Goal: Book appointment/travel/reservation

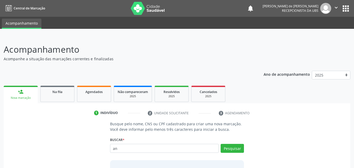
type input "a"
type input "05845937400"
click at [240, 149] on button "Pesquisar" at bounding box center [232, 148] width 23 height 9
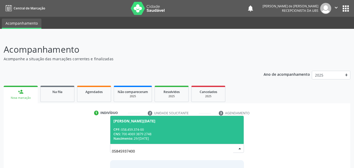
click at [206, 133] on div "CNS: 700 4069 3879 2748" at bounding box center [176, 134] width 127 height 4
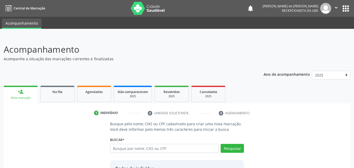
scroll to position [50, 0]
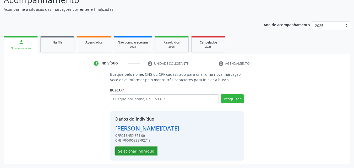
click at [136, 152] on button "Selecionar indivíduo" at bounding box center [136, 150] width 42 height 9
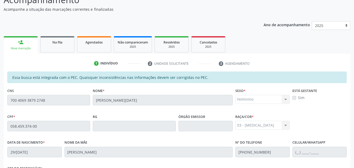
scroll to position [139, 0]
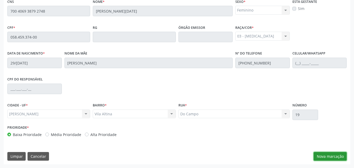
click at [320, 158] on button "Nova marcação" at bounding box center [330, 156] width 33 height 9
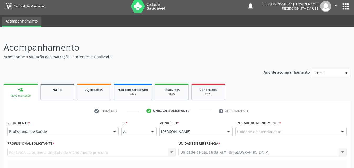
scroll to position [0, 0]
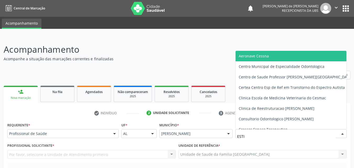
type input "ESTIV"
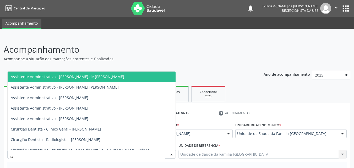
type input "TAC"
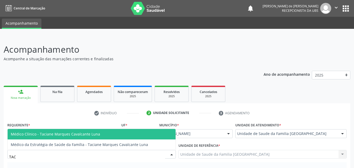
click at [58, 136] on span "Médico Clínico - Taciane Marques Cavalcante Luna" at bounding box center [55, 134] width 89 height 5
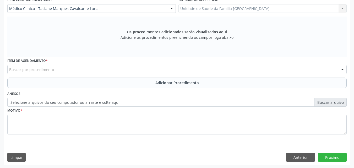
scroll to position [147, 0]
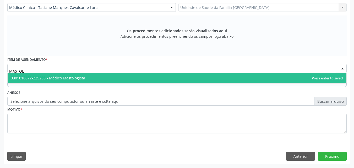
type input "MASTOLO"
click at [50, 78] on span "0301010072-225255 - Médico Mastologista" at bounding box center [48, 77] width 74 height 5
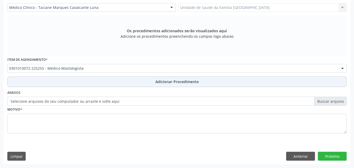
click at [50, 80] on button "Adicionar Procedimento" at bounding box center [176, 82] width 339 height 10
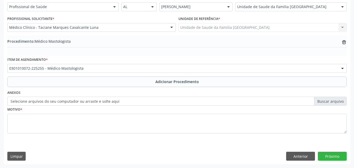
scroll to position [127, 0]
click at [46, 102] on label "Selecione arquivos do seu computador ou arraste e solte aqui" at bounding box center [176, 101] width 339 height 9
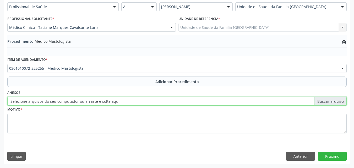
click at [46, 102] on input "Selecione arquivos do seu computador ou arraste e solte aqui" at bounding box center [176, 101] width 339 height 9
type input "C:\fakepath\01.jpg"
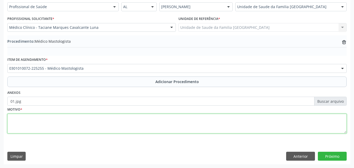
click at [44, 122] on textarea at bounding box center [176, 124] width 339 height 20
click at [44, 122] on textarea "SUSPEITA DE CAN" at bounding box center [176, 124] width 339 height 20
type textarea "S"
type textarea "N645-OUTROS SINTOMAS E SINAIS DA MAMA/N61."
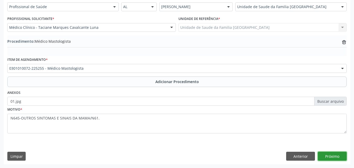
click at [338, 159] on button "Próximo" at bounding box center [332, 156] width 29 height 9
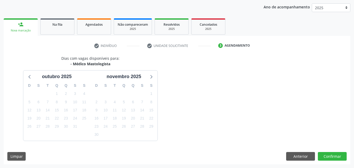
scroll to position [83, 0]
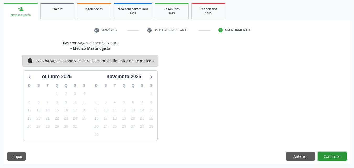
click at [334, 154] on button "Confirmar" at bounding box center [332, 156] width 29 height 9
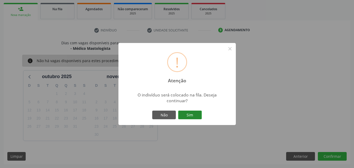
click at [195, 114] on button "Sim" at bounding box center [190, 115] width 24 height 9
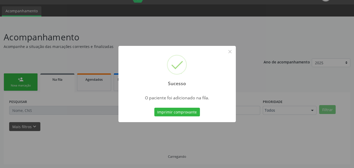
scroll to position [12, 0]
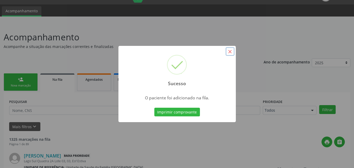
click at [232, 49] on button "×" at bounding box center [230, 51] width 9 height 9
